Goal: Information Seeking & Learning: Learn about a topic

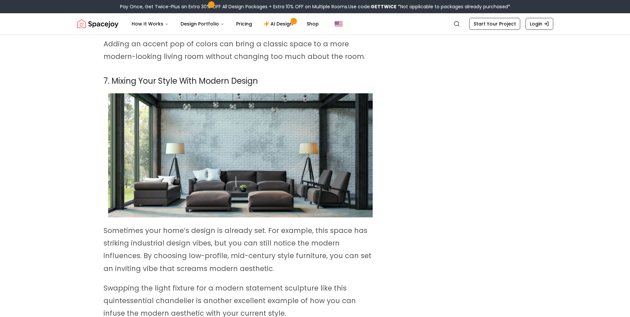
scroll to position [1941, 0]
click at [229, 124] on img at bounding box center [240, 155] width 265 height 124
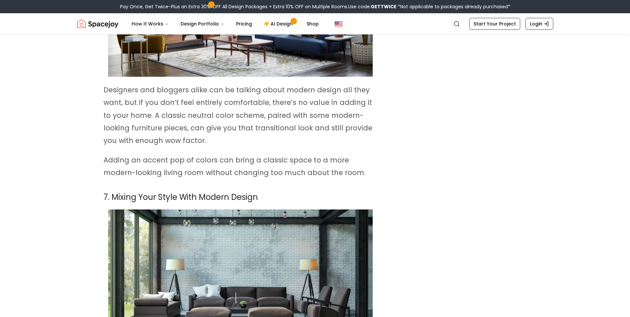
scroll to position [1826, 0]
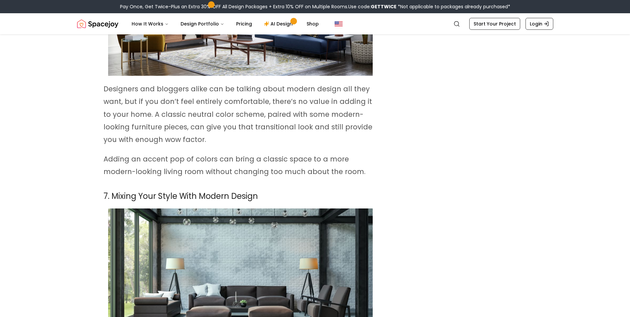
click at [241, 216] on img at bounding box center [240, 270] width 265 height 124
click at [241, 215] on img at bounding box center [240, 270] width 265 height 124
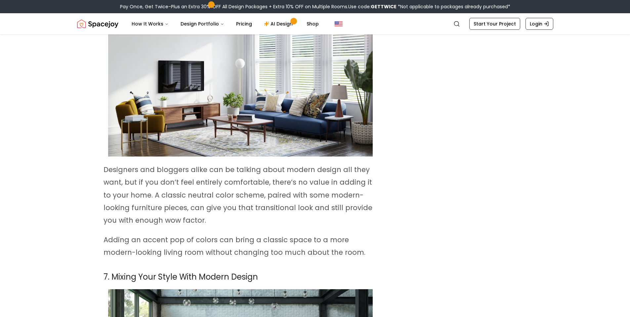
scroll to position [1304, 0]
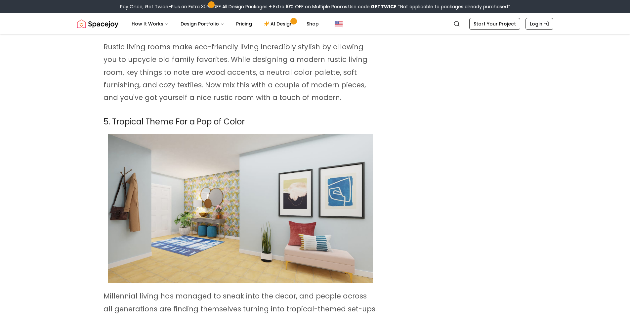
click at [321, 183] on img at bounding box center [240, 208] width 265 height 149
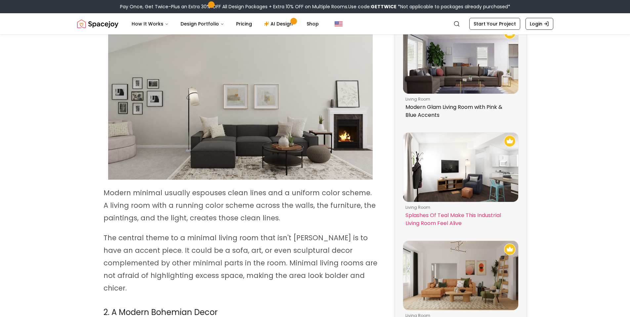
scroll to position [539, 0]
